Goal: Transaction & Acquisition: Purchase product/service

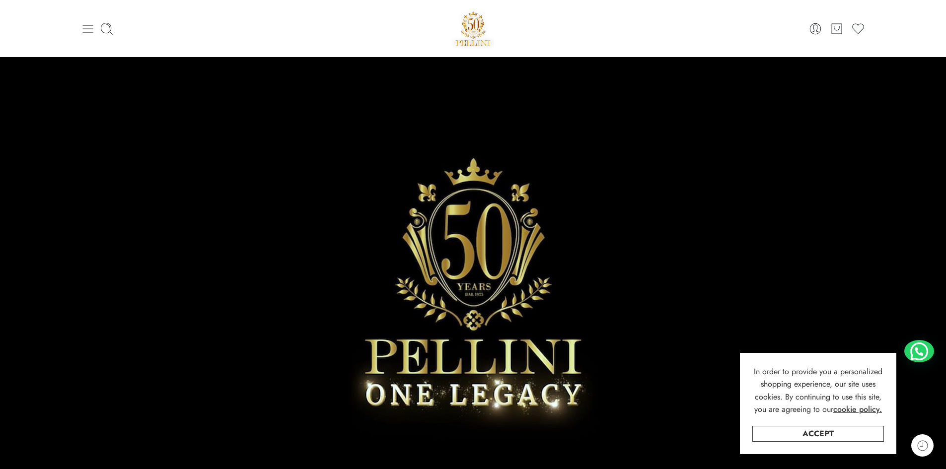
click at [81, 24] on icon at bounding box center [88, 29] width 14 height 14
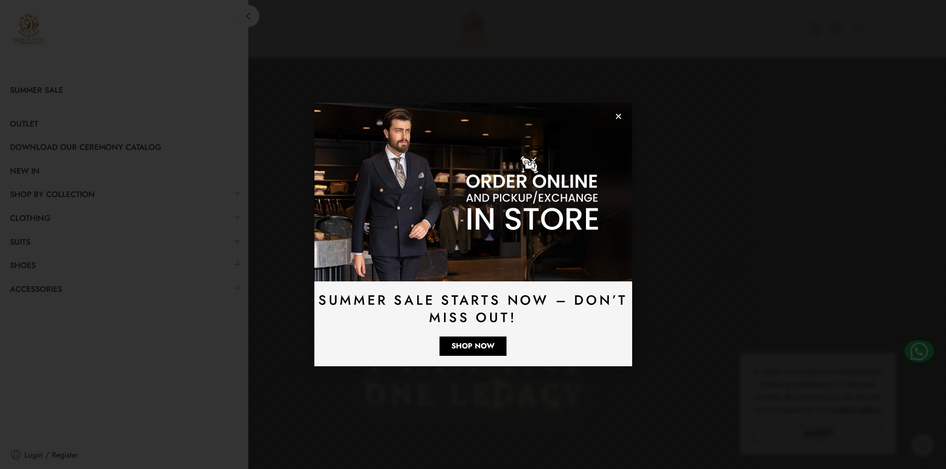
click at [618, 119] on icon "Close" at bounding box center [617, 116] width 7 height 7
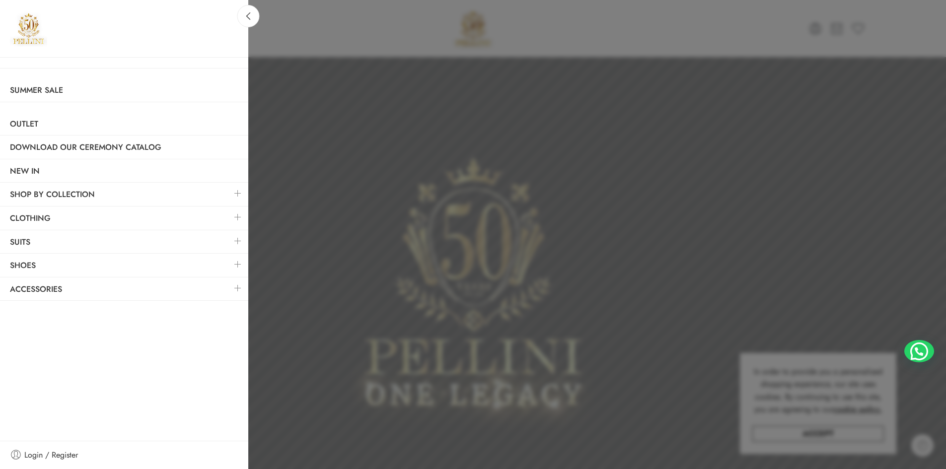
click at [240, 214] on link at bounding box center [237, 216] width 21 height 21
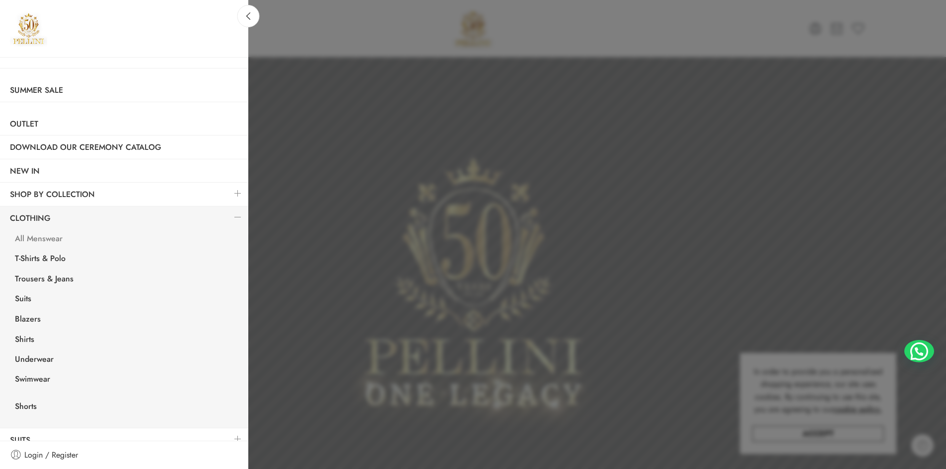
click at [49, 241] on link "All Menswear" at bounding box center [126, 240] width 243 height 20
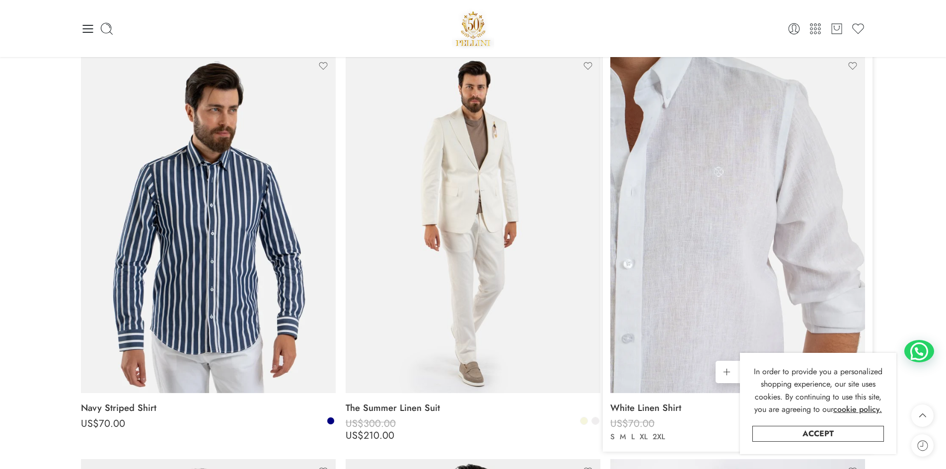
scroll to position [910, 0]
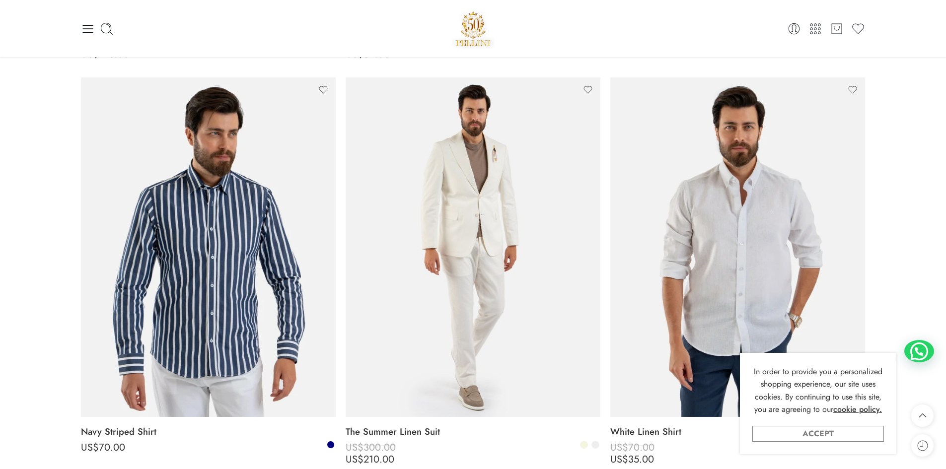
click at [853, 437] on link "Accept" at bounding box center [818, 434] width 132 height 16
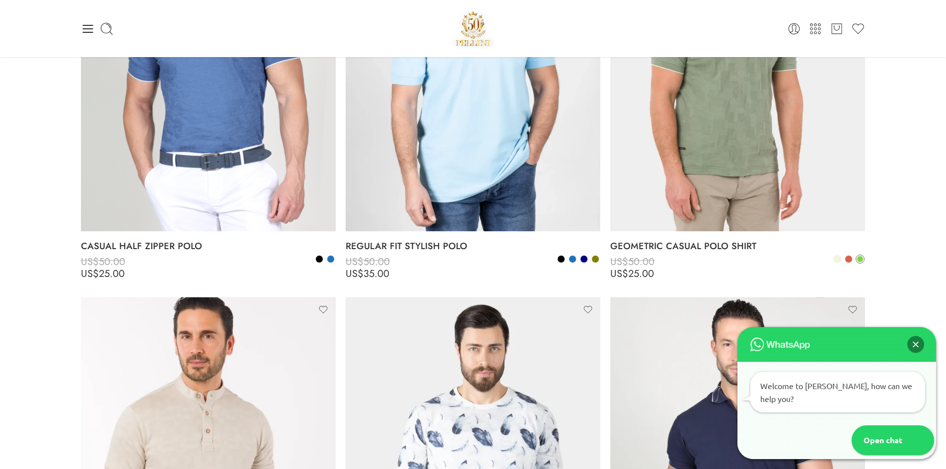
scroll to position [5046, 0]
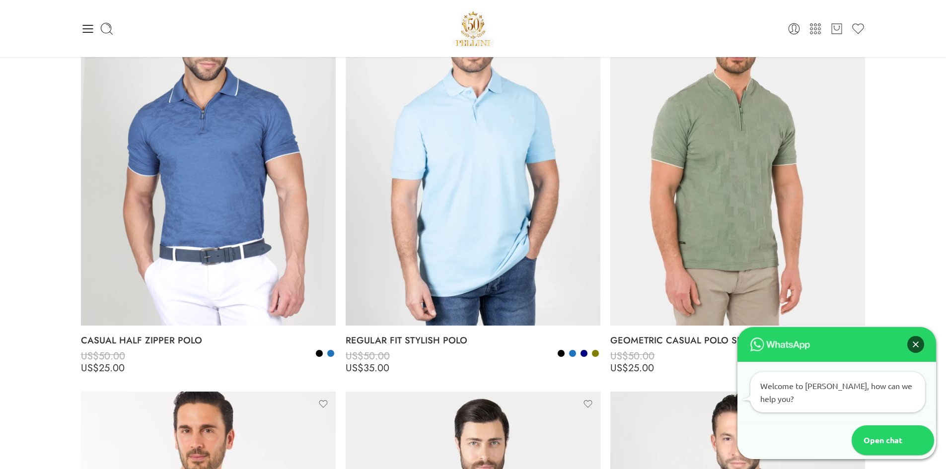
click at [917, 353] on div "Close" at bounding box center [915, 344] width 17 height 17
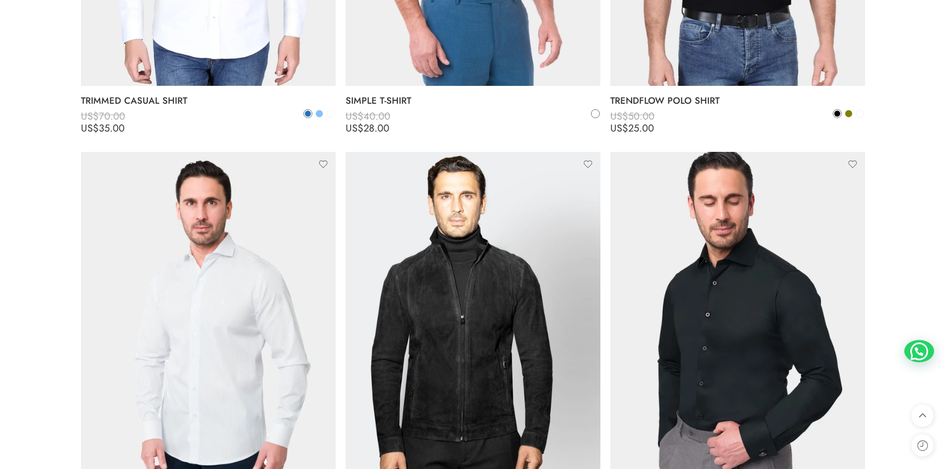
scroll to position [8024, 0]
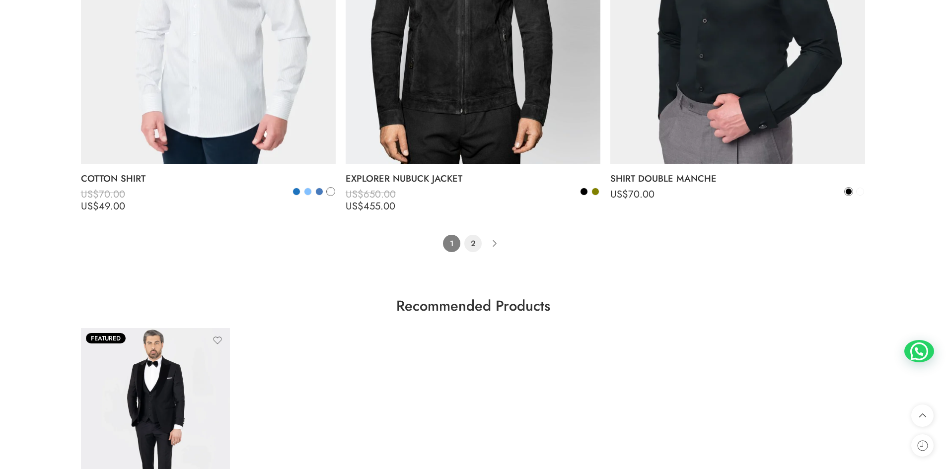
click at [469, 244] on link "2" at bounding box center [472, 243] width 17 height 17
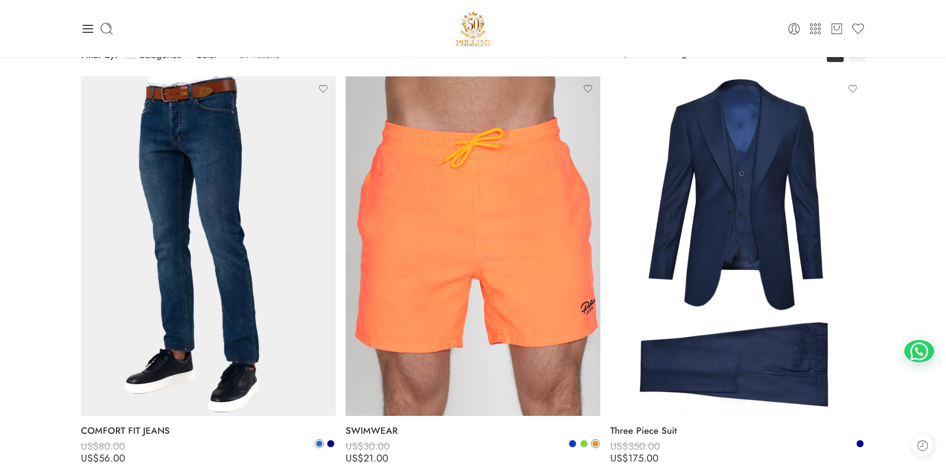
scroll to position [78, 0]
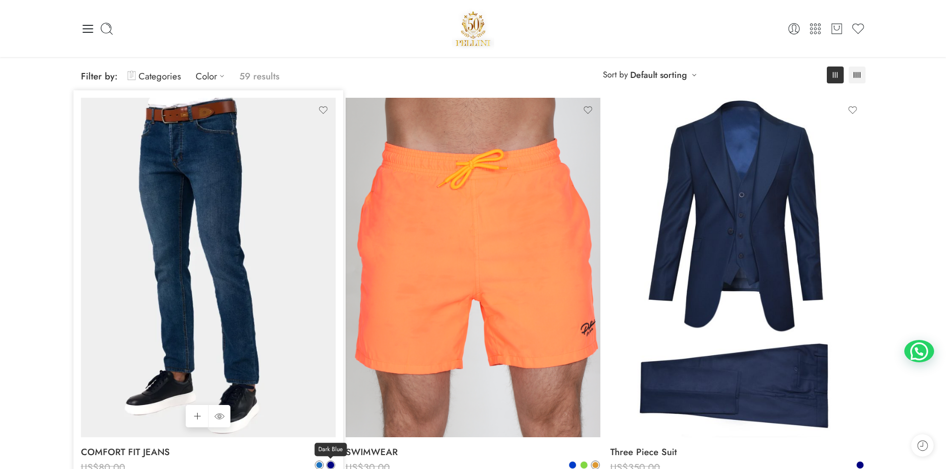
click at [327, 462] on link "Dark Blue" at bounding box center [330, 465] width 9 height 9
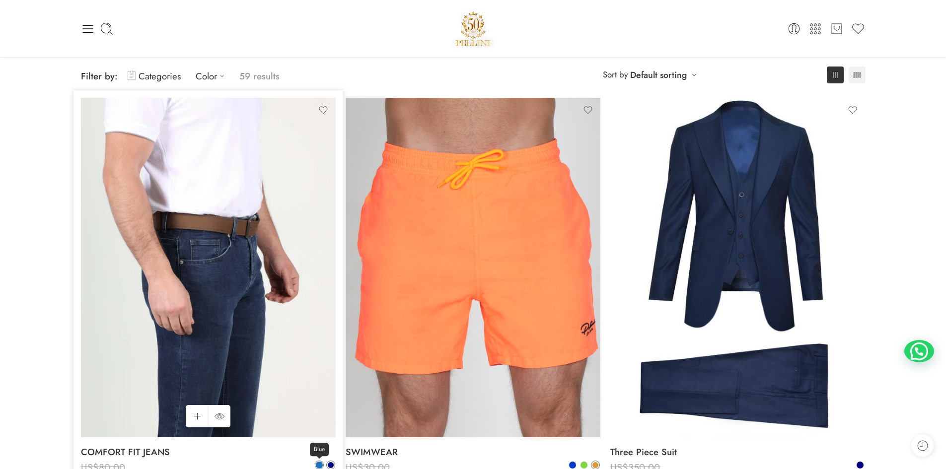
click at [321, 464] on span at bounding box center [319, 465] width 7 height 7
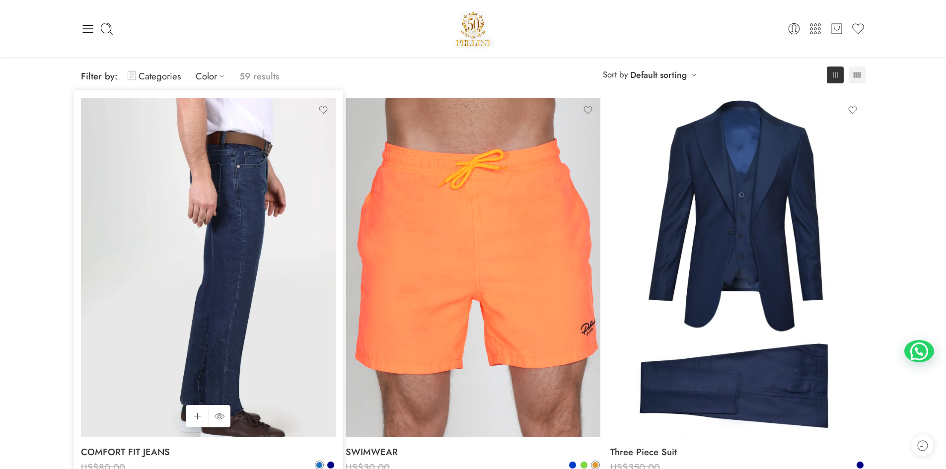
click at [240, 327] on img at bounding box center [208, 267] width 255 height 339
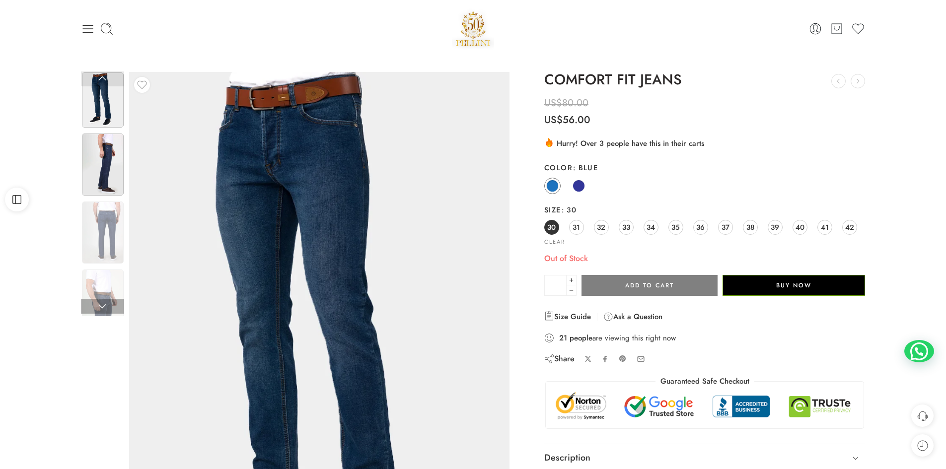
click at [107, 183] on img at bounding box center [103, 165] width 42 height 62
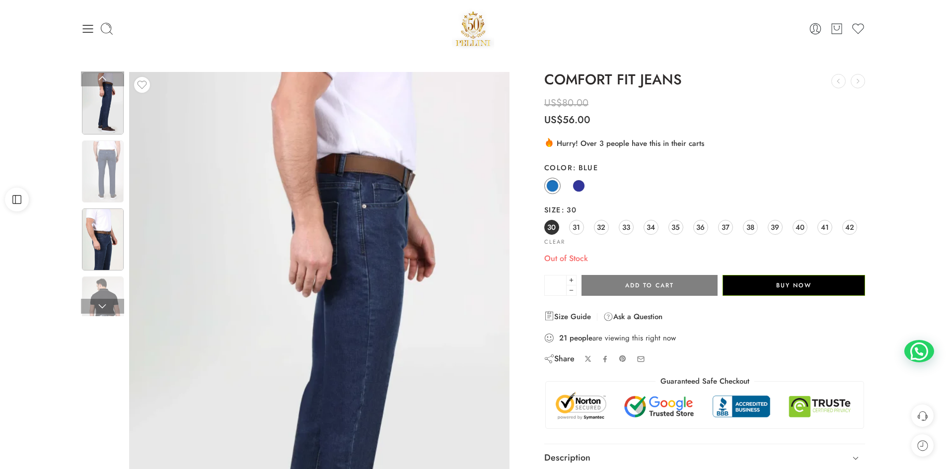
click at [94, 231] on img at bounding box center [103, 239] width 42 height 62
click at [97, 241] on img at bounding box center [103, 239] width 42 height 62
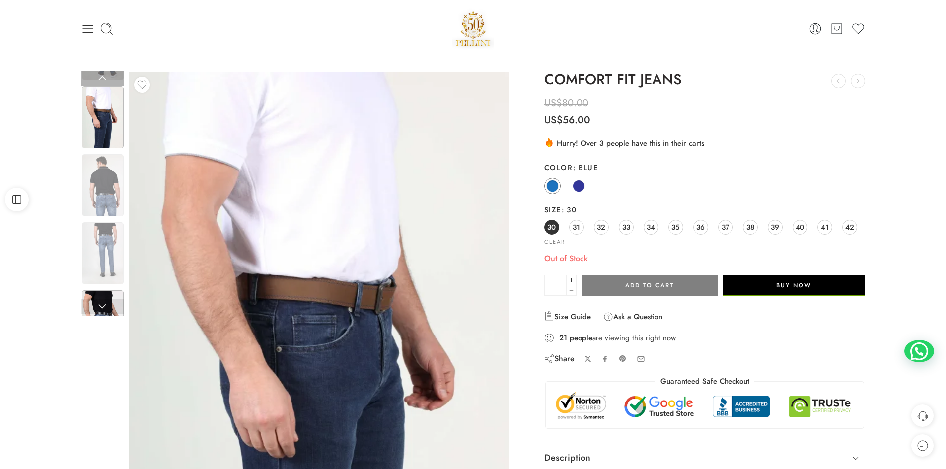
click at [104, 290] on img at bounding box center [103, 321] width 42 height 62
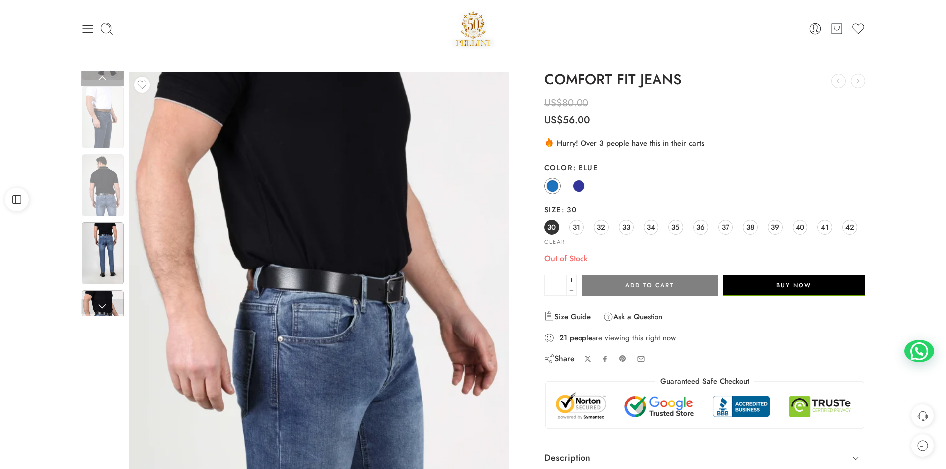
click at [108, 259] on img at bounding box center [103, 253] width 42 height 62
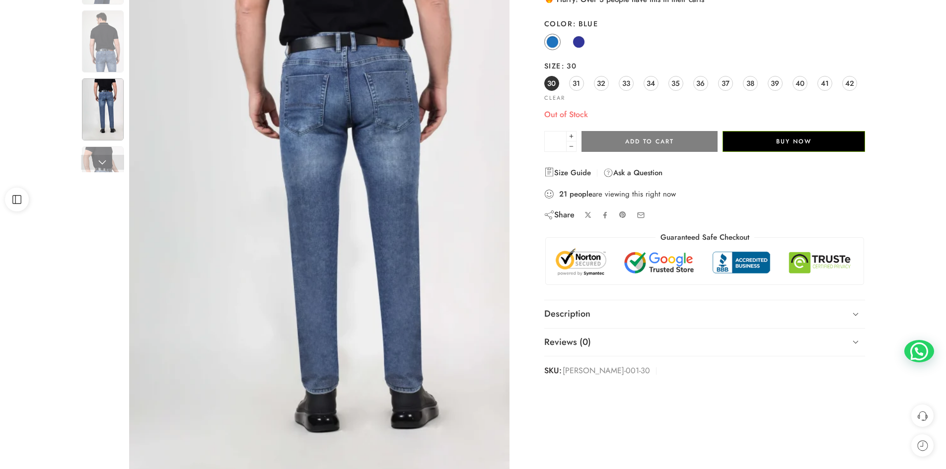
scroll to position [165, 0]
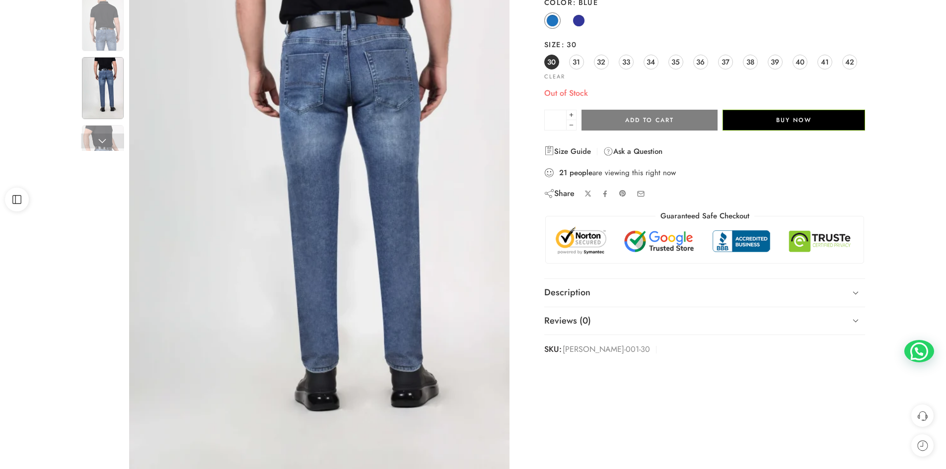
click at [101, 119] on img at bounding box center [103, 88] width 42 height 62
click at [101, 127] on img at bounding box center [103, 156] width 42 height 62
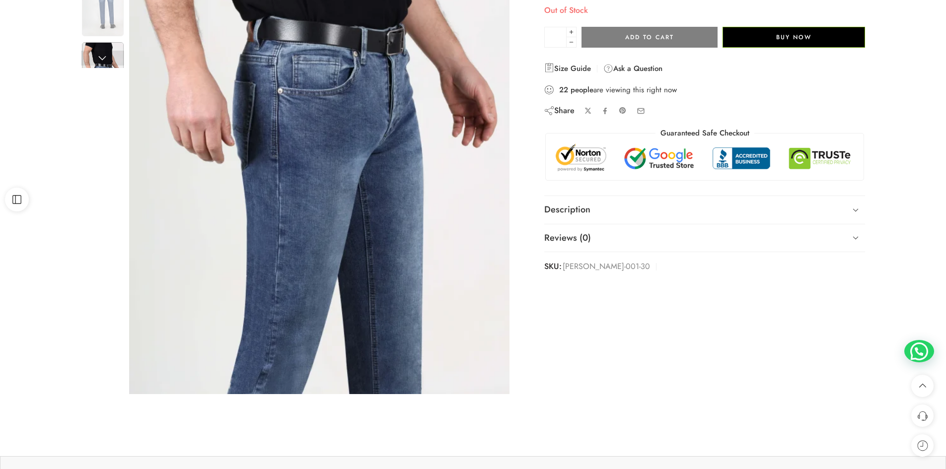
scroll to position [0, 0]
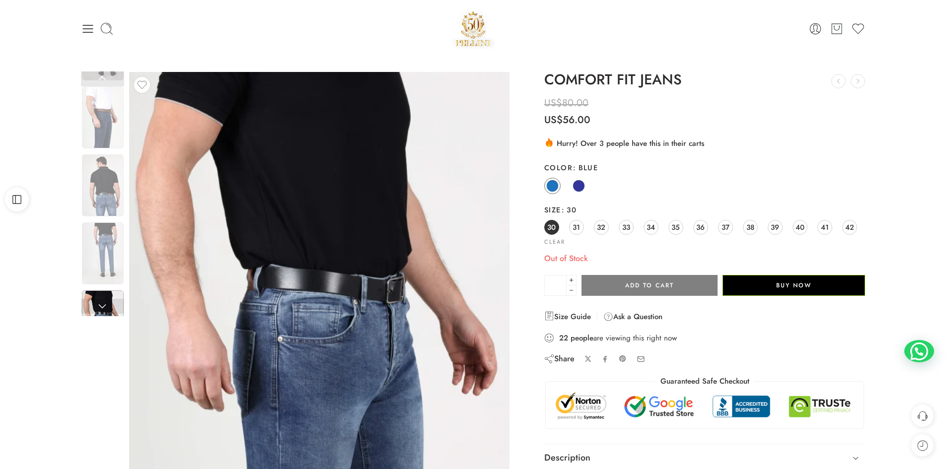
click at [92, 42] on div "0 Cart 0 Wishlist" at bounding box center [473, 28] width 784 height 42
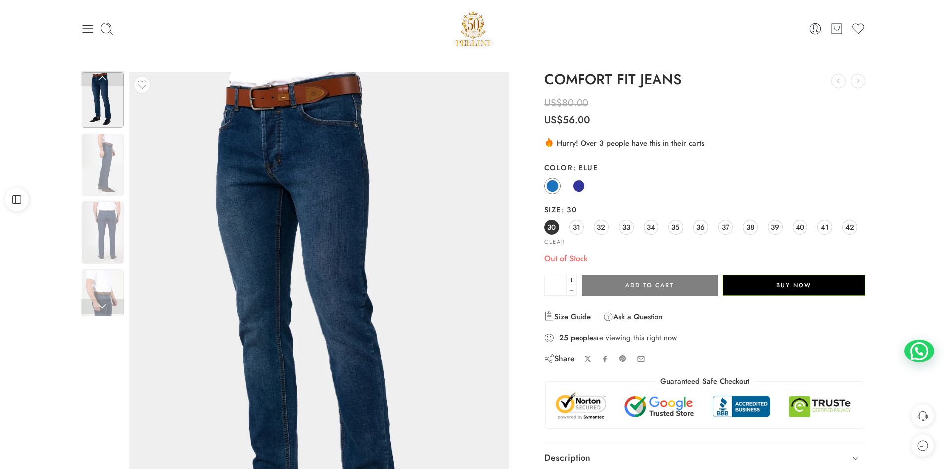
click at [674, 49] on div "0 Cart 0 Wishlist" at bounding box center [473, 28] width 784 height 42
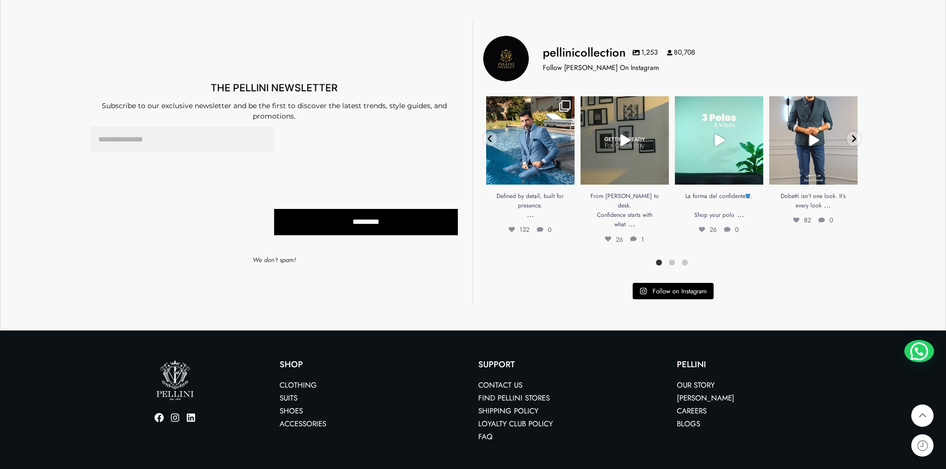
scroll to position [8748, 0]
